Goal: Task Accomplishment & Management: Manage account settings

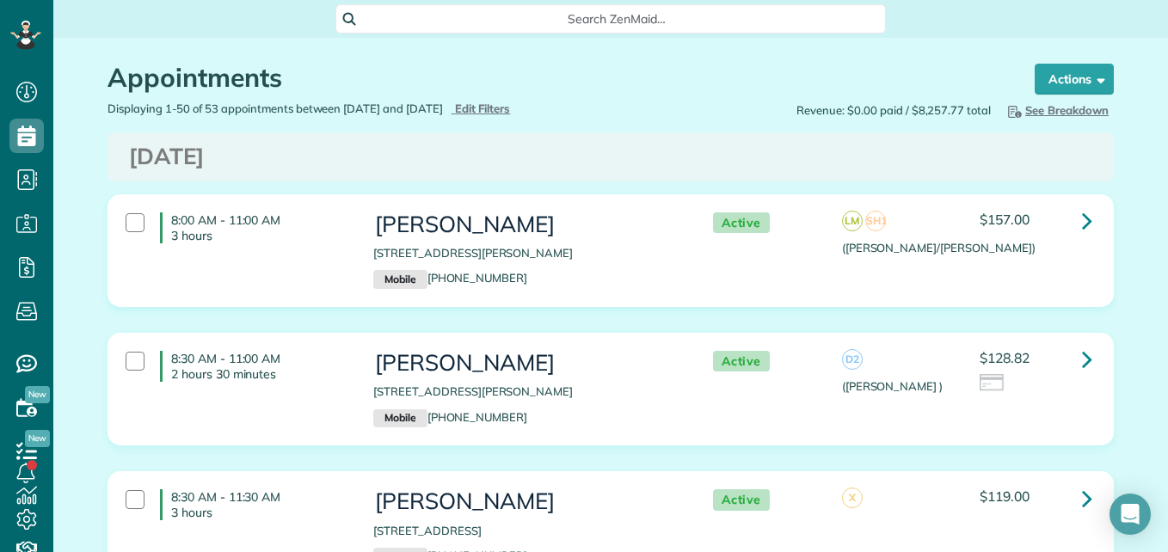
scroll to position [103, 0]
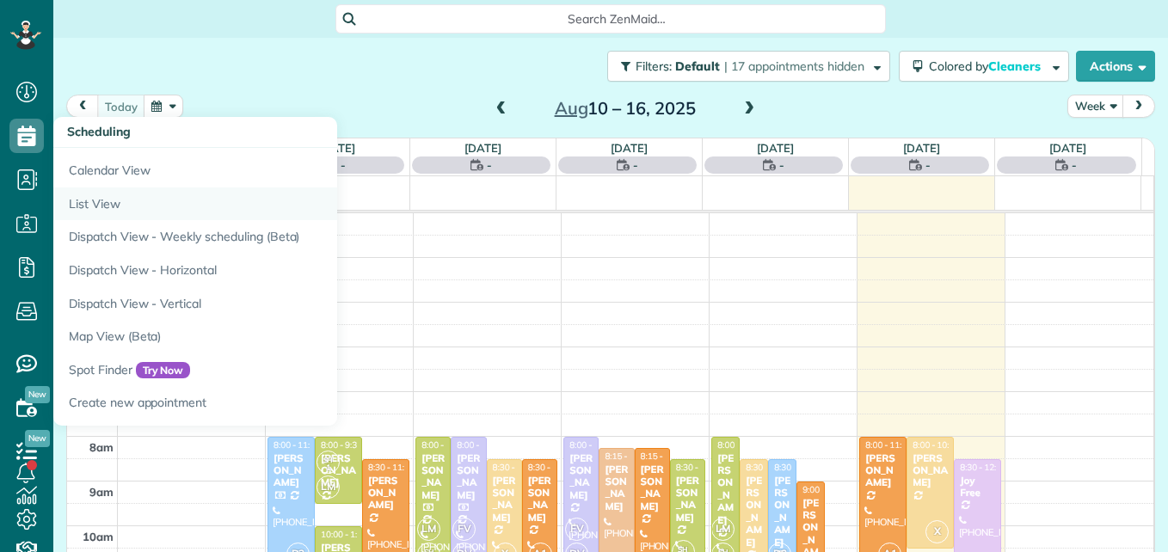
scroll to position [180, 0]
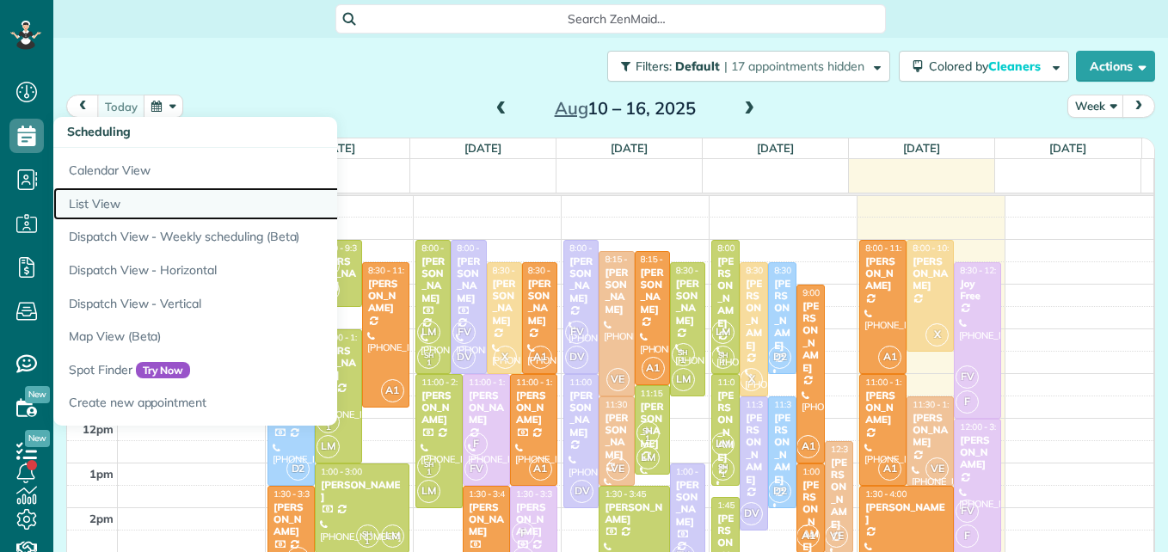
click at [102, 210] on link "List View" at bounding box center [268, 205] width 430 height 34
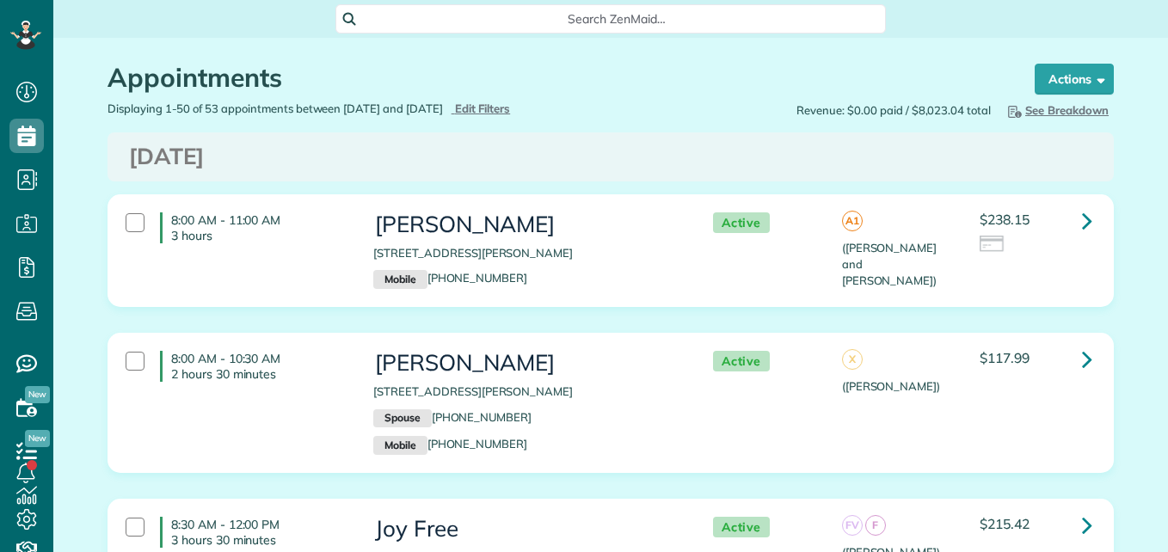
scroll to position [8, 8]
click at [511, 108] on span "Edit Filters" at bounding box center [483, 109] width 56 height 14
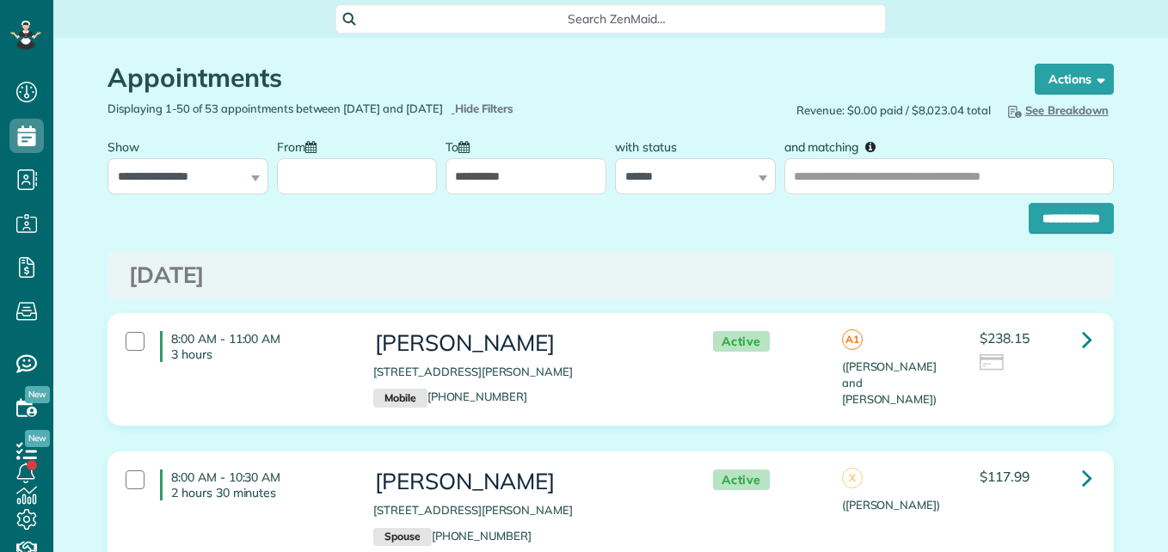
click at [344, 176] on input "From" at bounding box center [357, 176] width 161 height 36
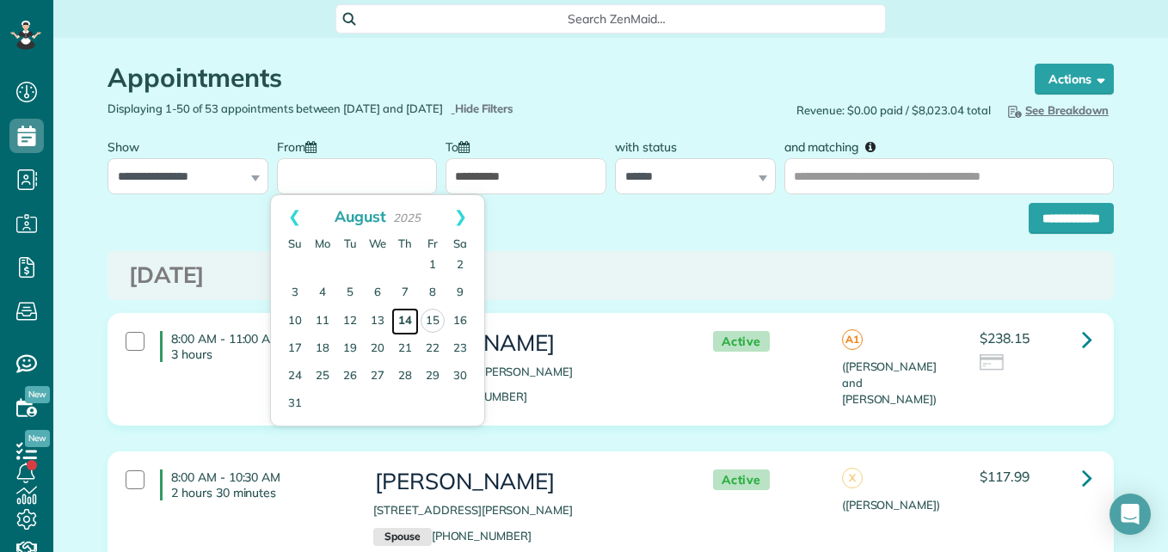
click at [410, 323] on link "14" at bounding box center [405, 322] width 28 height 28
type input "**********"
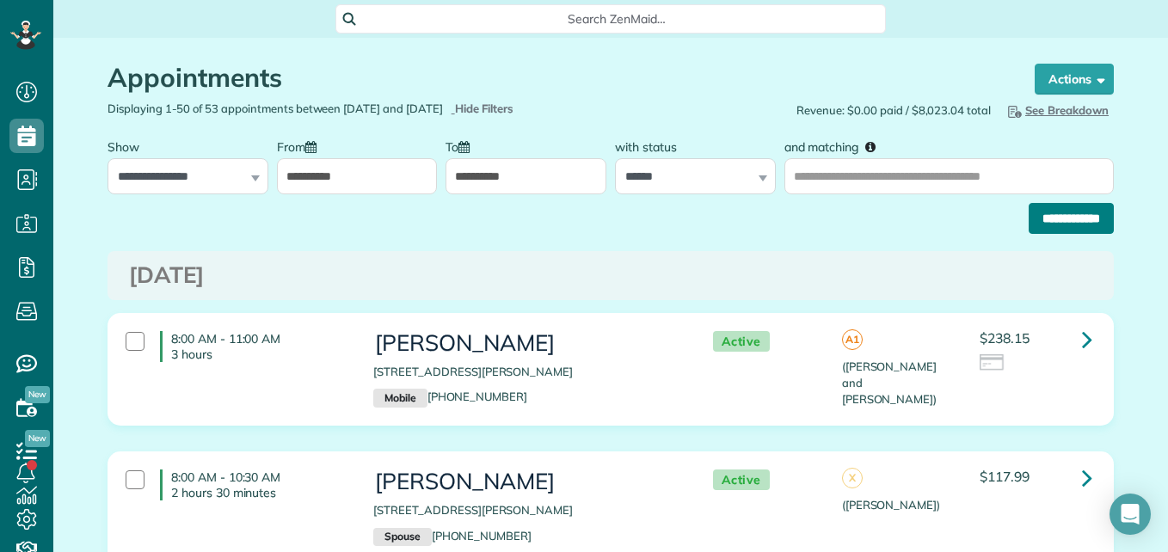
click at [1049, 223] on input "**********" at bounding box center [1071, 218] width 85 height 31
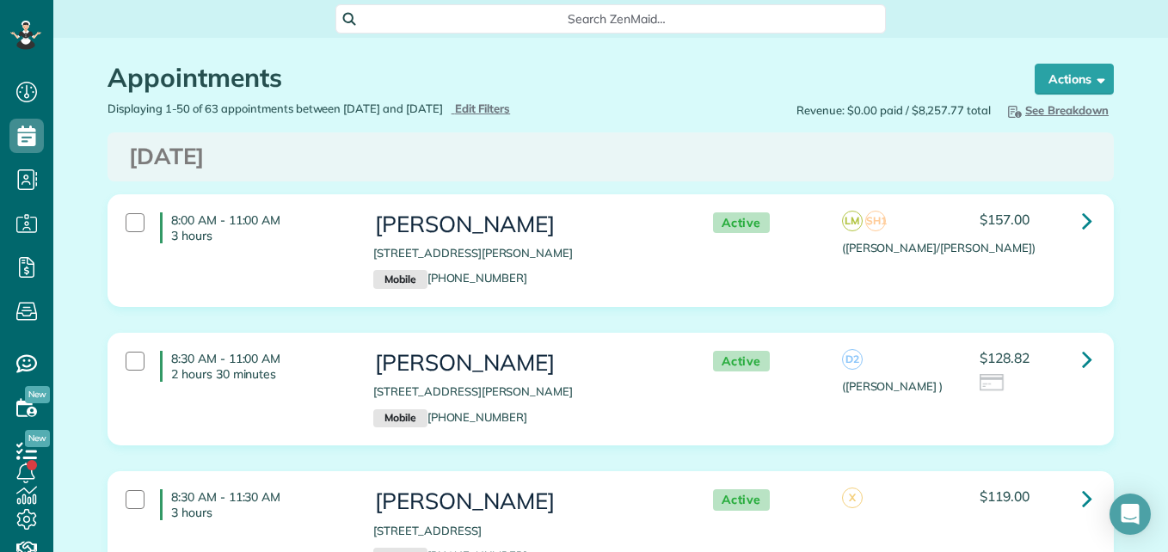
scroll to position [8, 8]
click at [137, 369] on div at bounding box center [135, 361] width 19 height 19
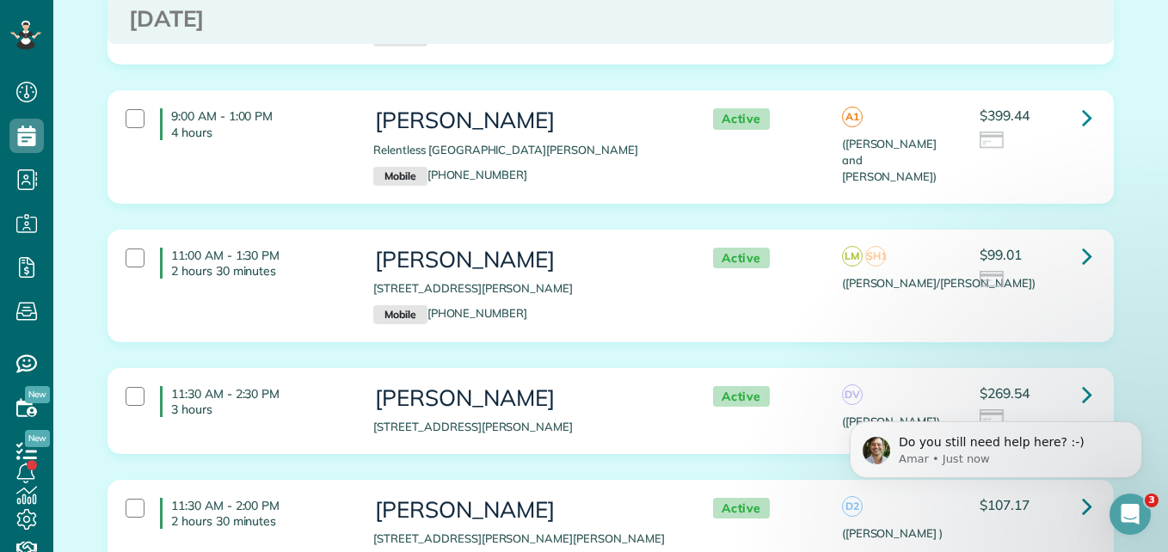
scroll to position [559, 0]
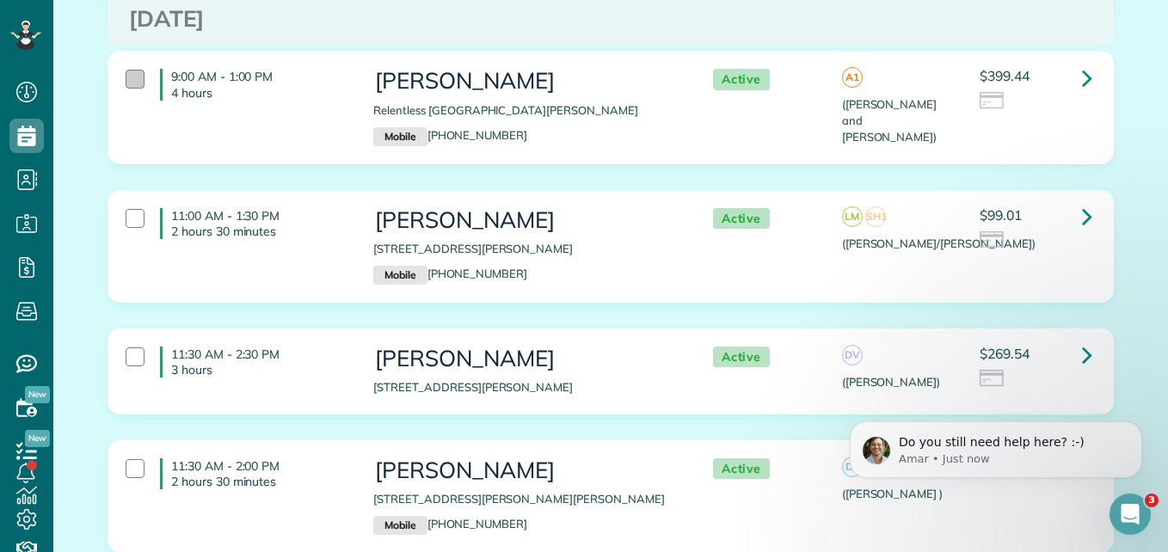
click at [126, 76] on div at bounding box center [135, 79] width 19 height 19
click at [140, 221] on div "11:00 AM - 1:30 PM 2 hours 30 minutes" at bounding box center [237, 224] width 248 height 48
click at [126, 360] on div at bounding box center [135, 357] width 19 height 19
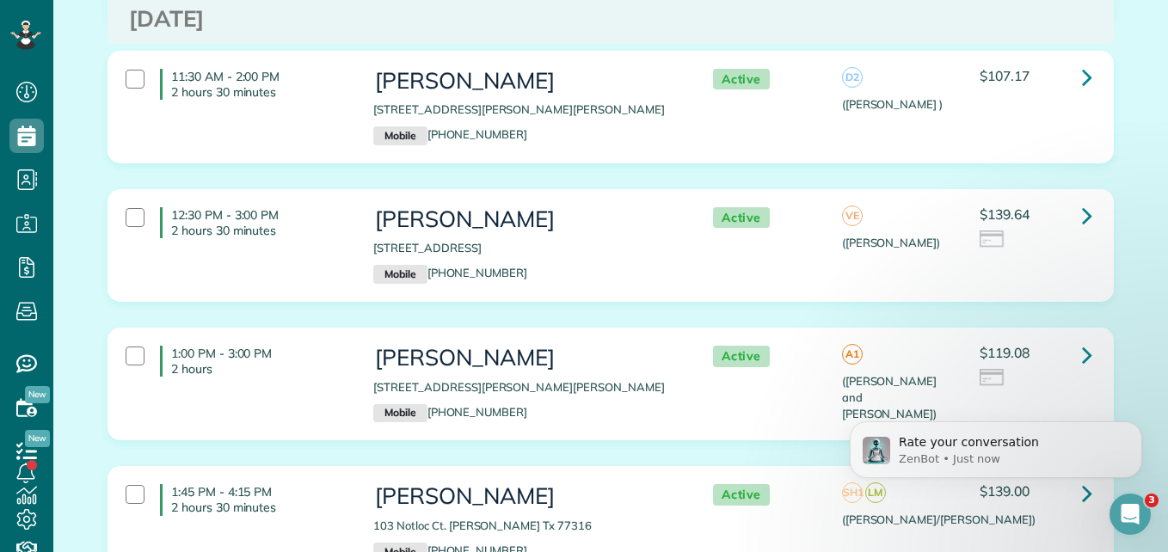
scroll to position [988, 0]
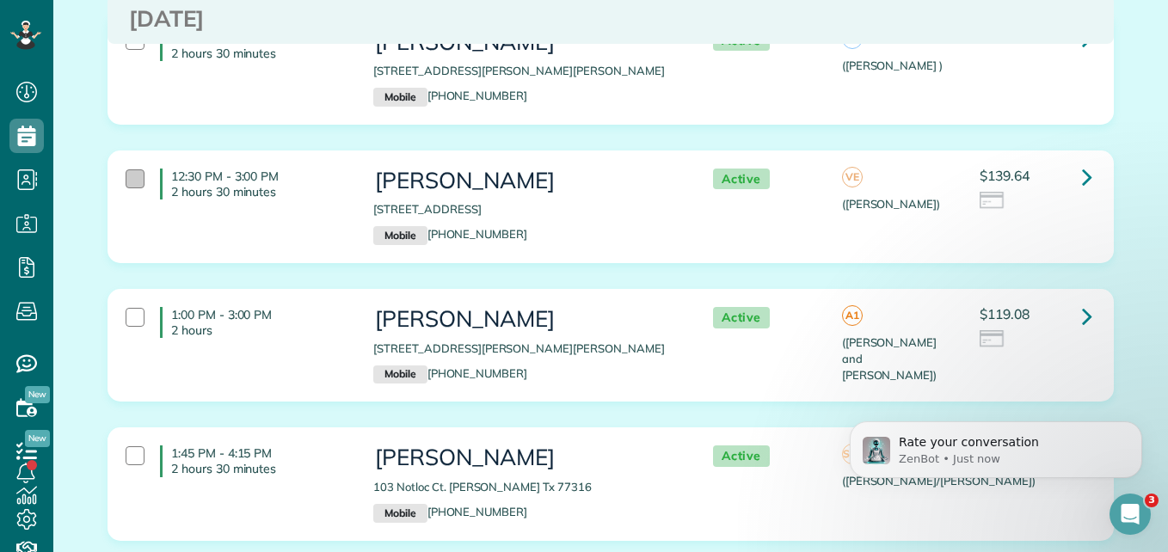
click at [132, 183] on div at bounding box center [135, 178] width 19 height 19
drag, startPoint x: 1155, startPoint y: 112, endPoint x: 1158, endPoint y: 143, distance: 31.2
click at [1158, 143] on main "Search ZenMaid… Appointments the List View [2 min] Schedule Changes Actions Cre…" at bounding box center [610, 276] width 1115 height 552
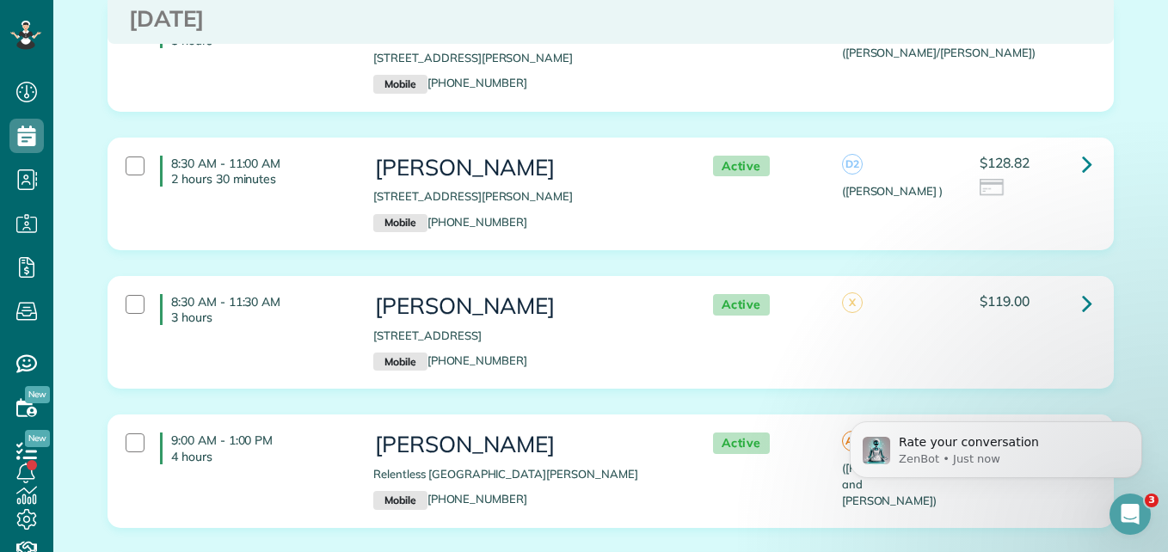
scroll to position [0, 0]
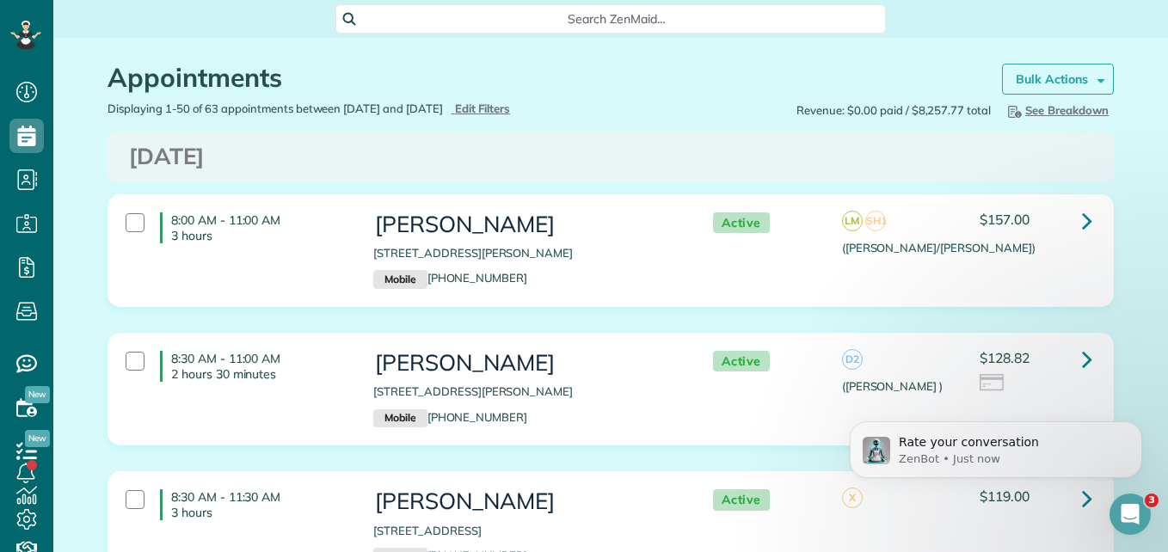
click at [1069, 87] on link "Bulk Actions" at bounding box center [1058, 79] width 112 height 31
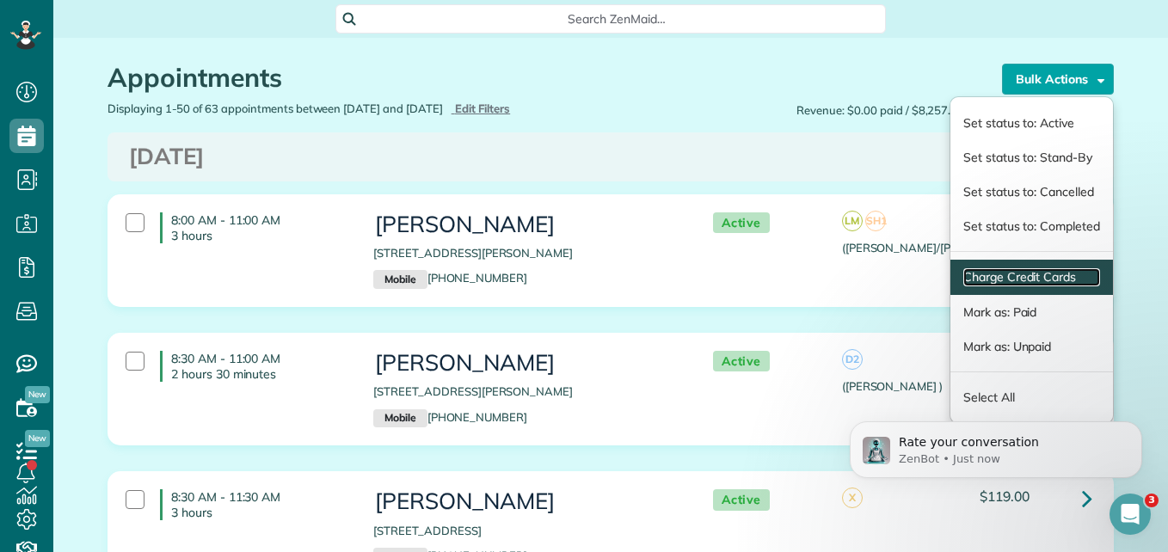
click at [1026, 274] on link "Charge Credit Cards" at bounding box center [1032, 277] width 137 height 18
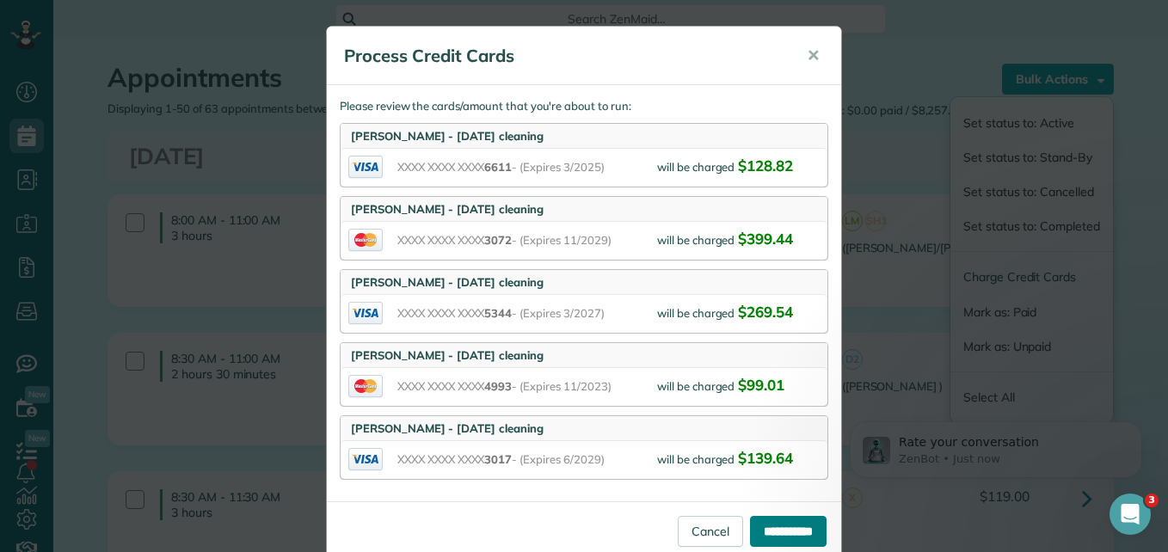
click at [759, 527] on input "**********" at bounding box center [788, 531] width 77 height 31
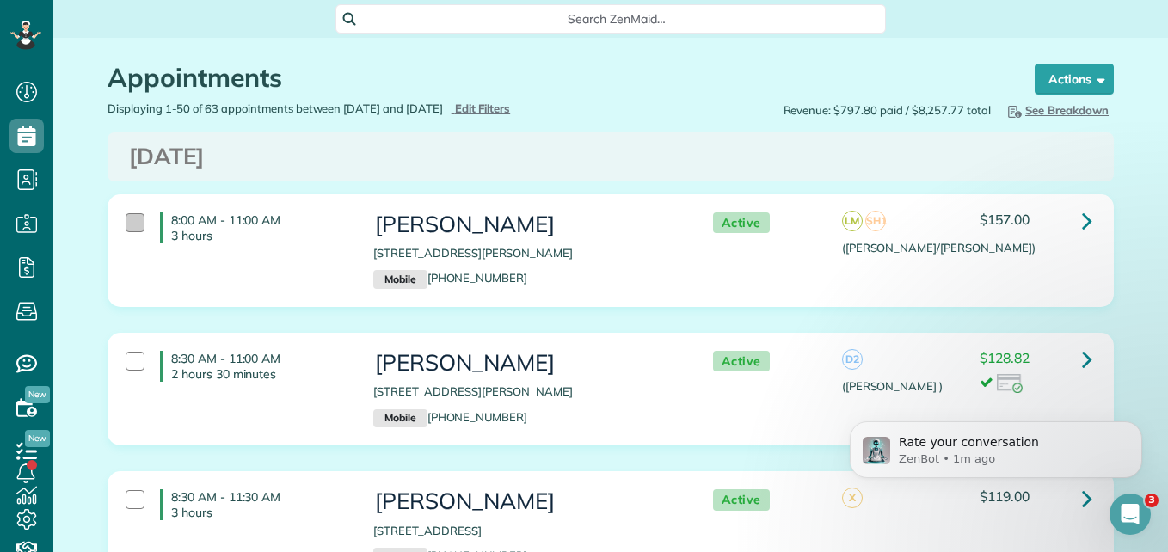
click at [126, 213] on div at bounding box center [135, 222] width 19 height 19
click at [1082, 82] on link "Bulk Actions" at bounding box center [1058, 79] width 112 height 31
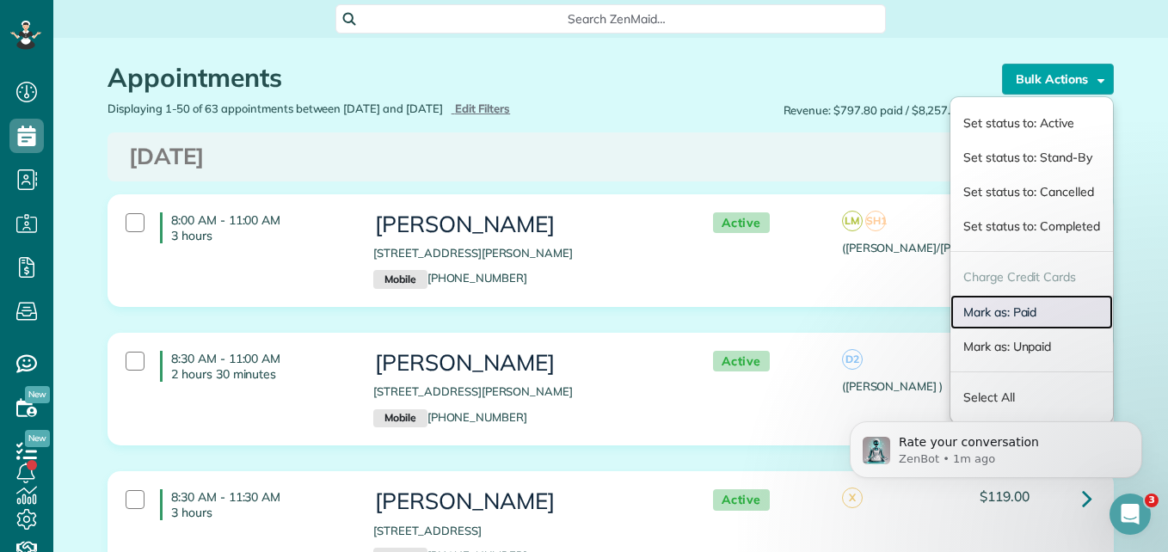
click at [983, 317] on link "Mark as: Paid" at bounding box center [1032, 312] width 163 height 34
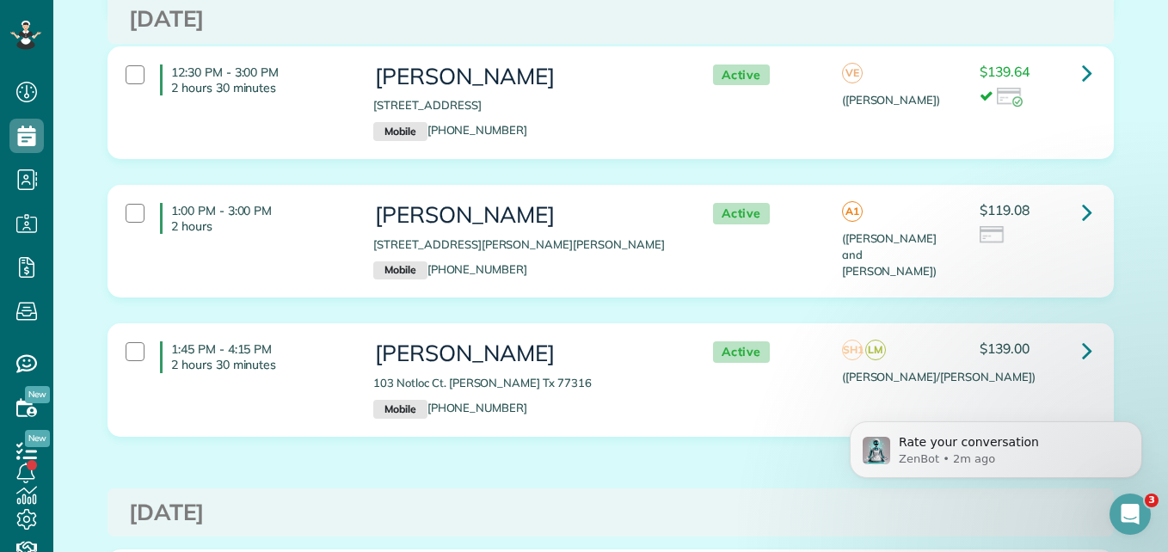
scroll to position [1105, 0]
